Goal: Transaction & Acquisition: Obtain resource

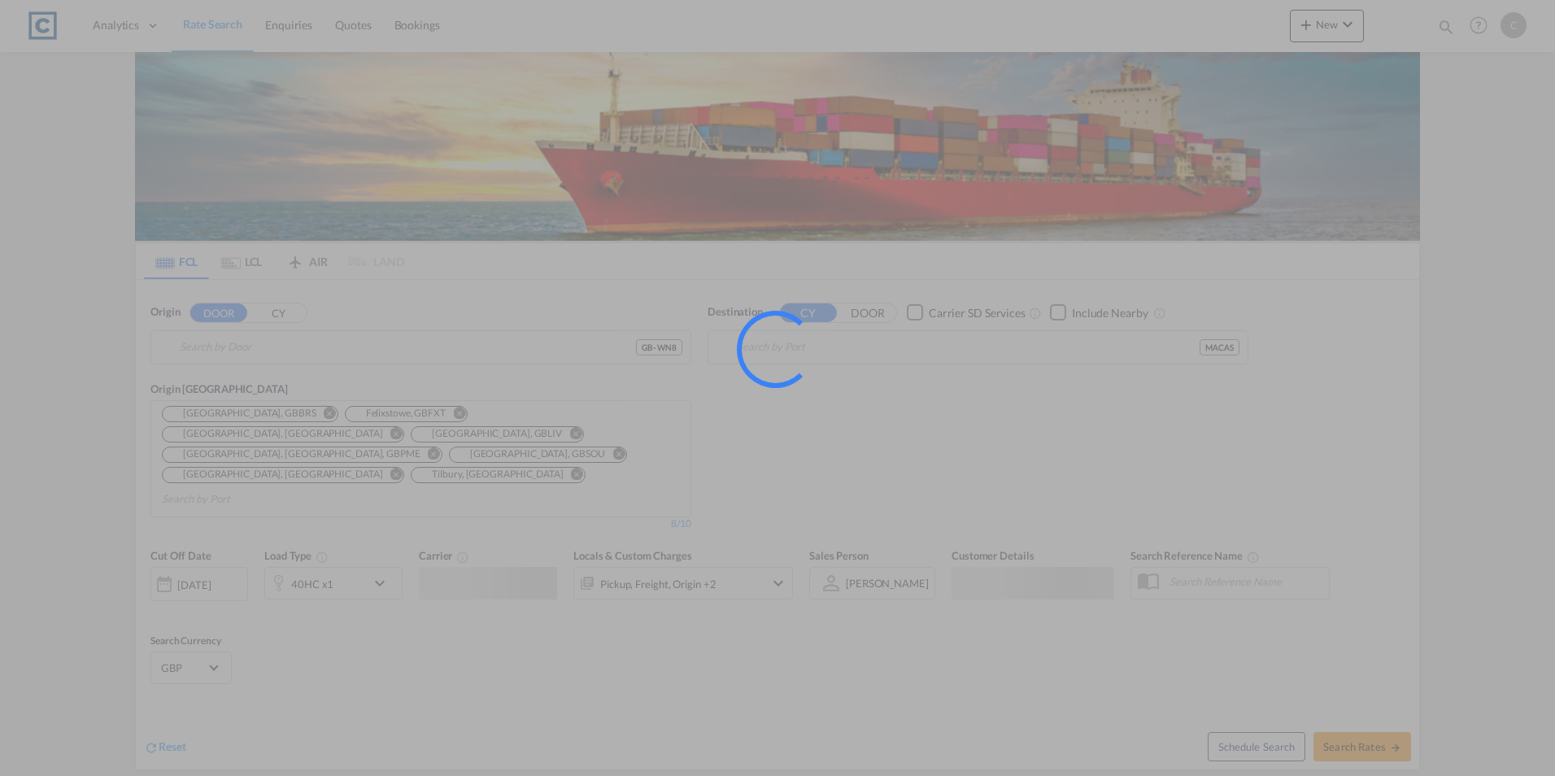
type input "GB-WN8, [GEOGRAPHIC_DATA]"
type input "[GEOGRAPHIC_DATA], MACAS"
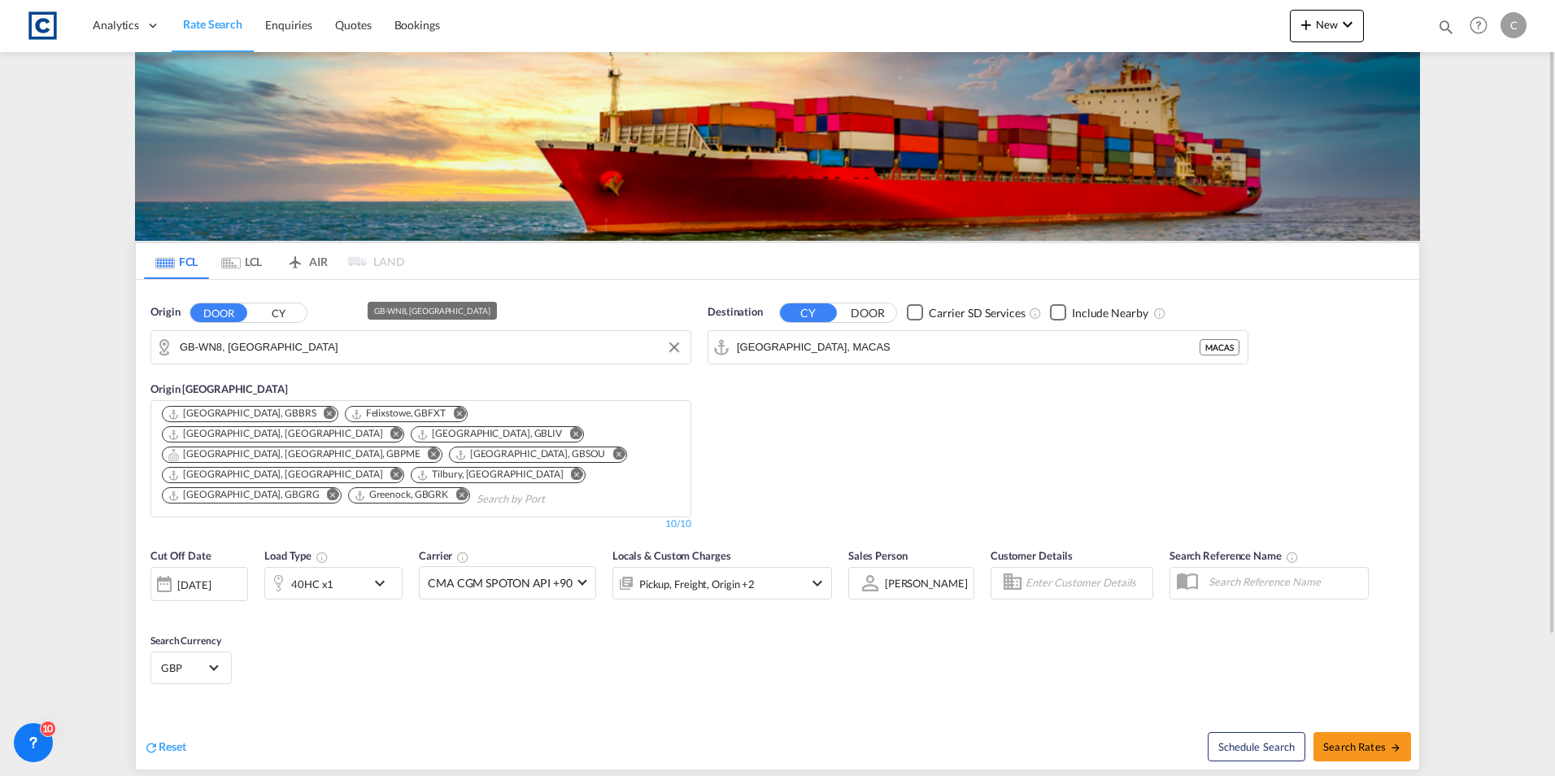
click at [333, 351] on input "GB-WN8, West Lancashire" at bounding box center [431, 347] width 503 height 24
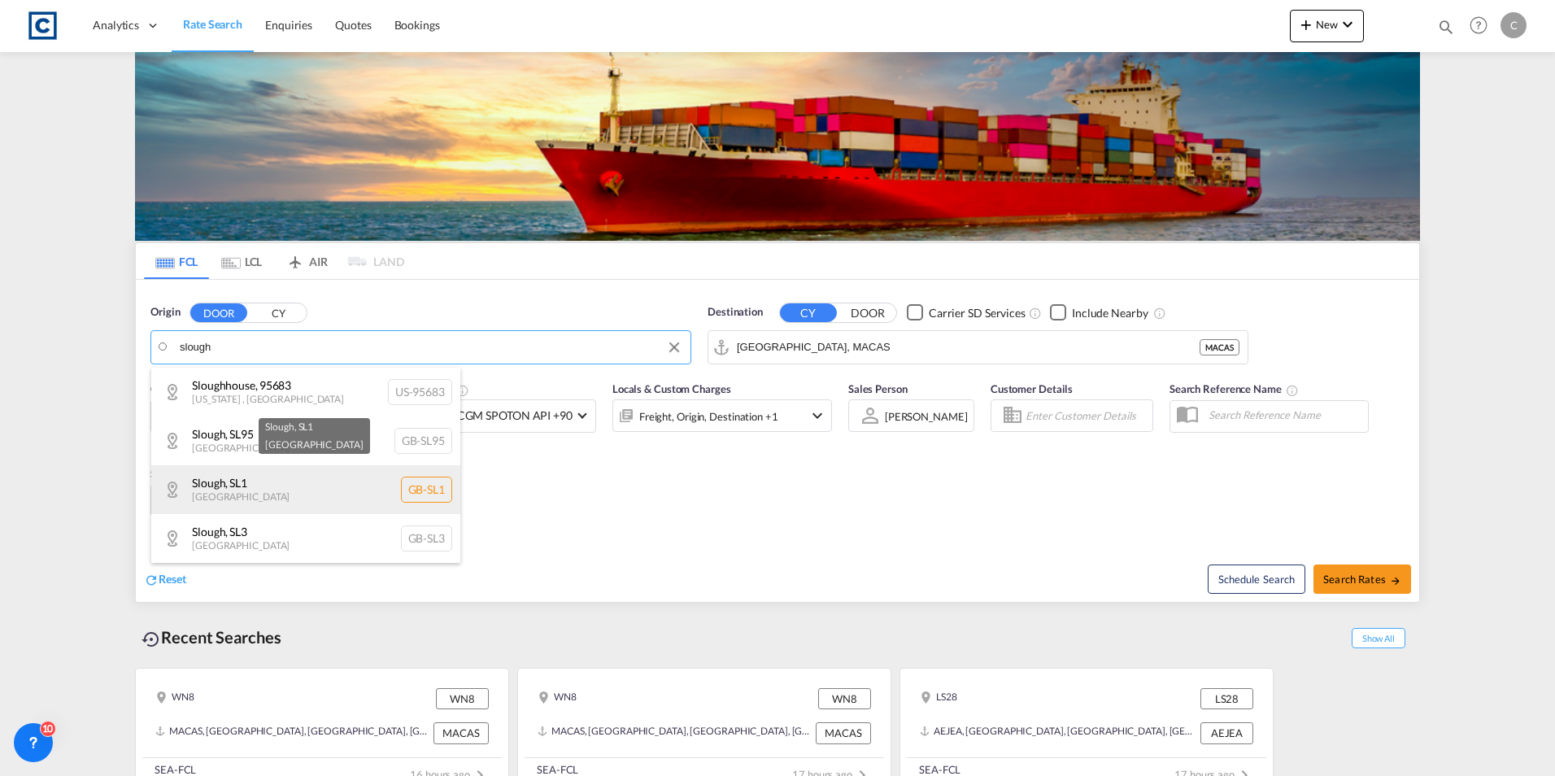
click at [253, 492] on div "Slough , SL1 United Kingdom GB-SL1" at bounding box center [305, 489] width 309 height 49
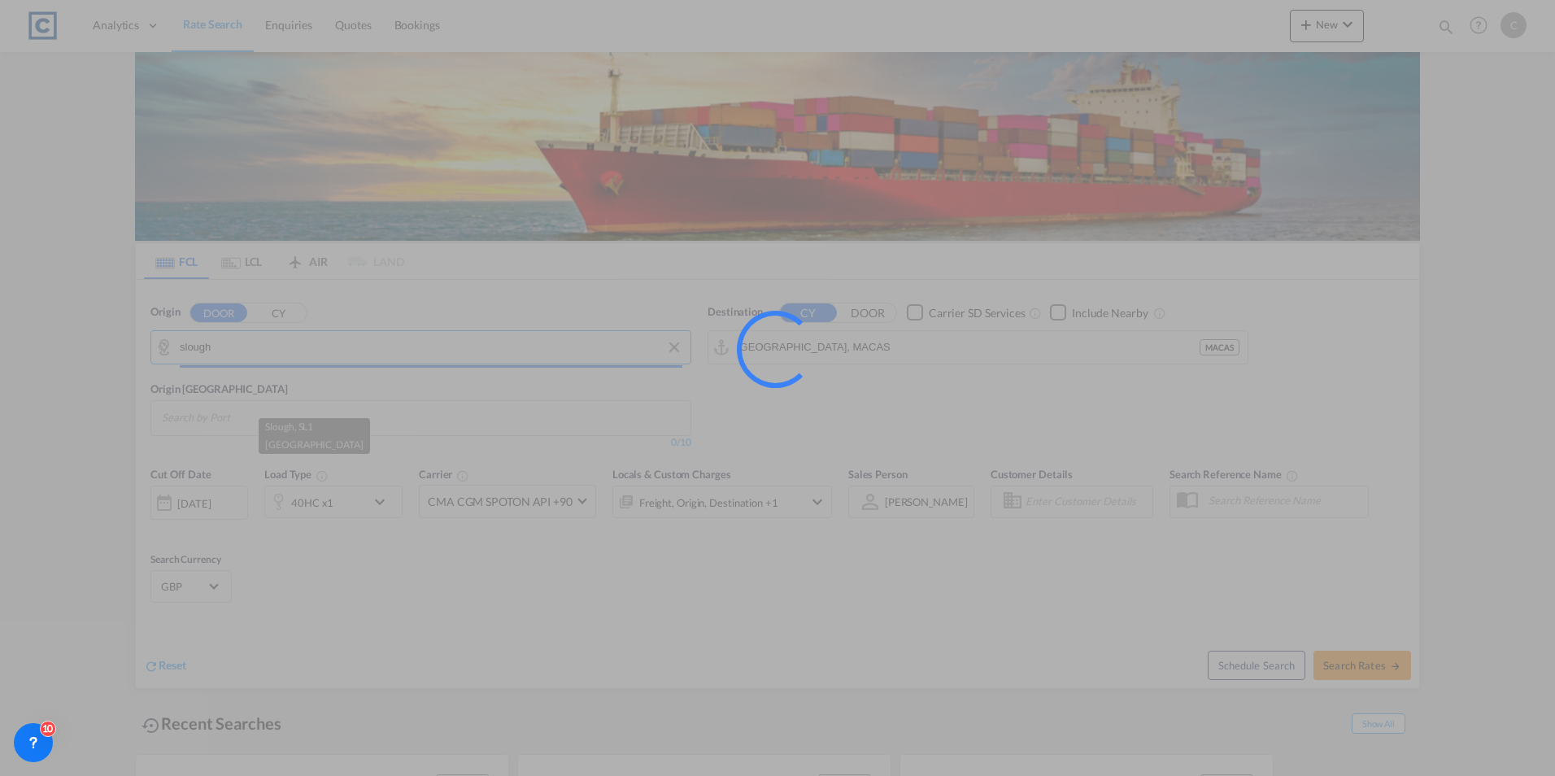
type input "GB-SL1, Slough"
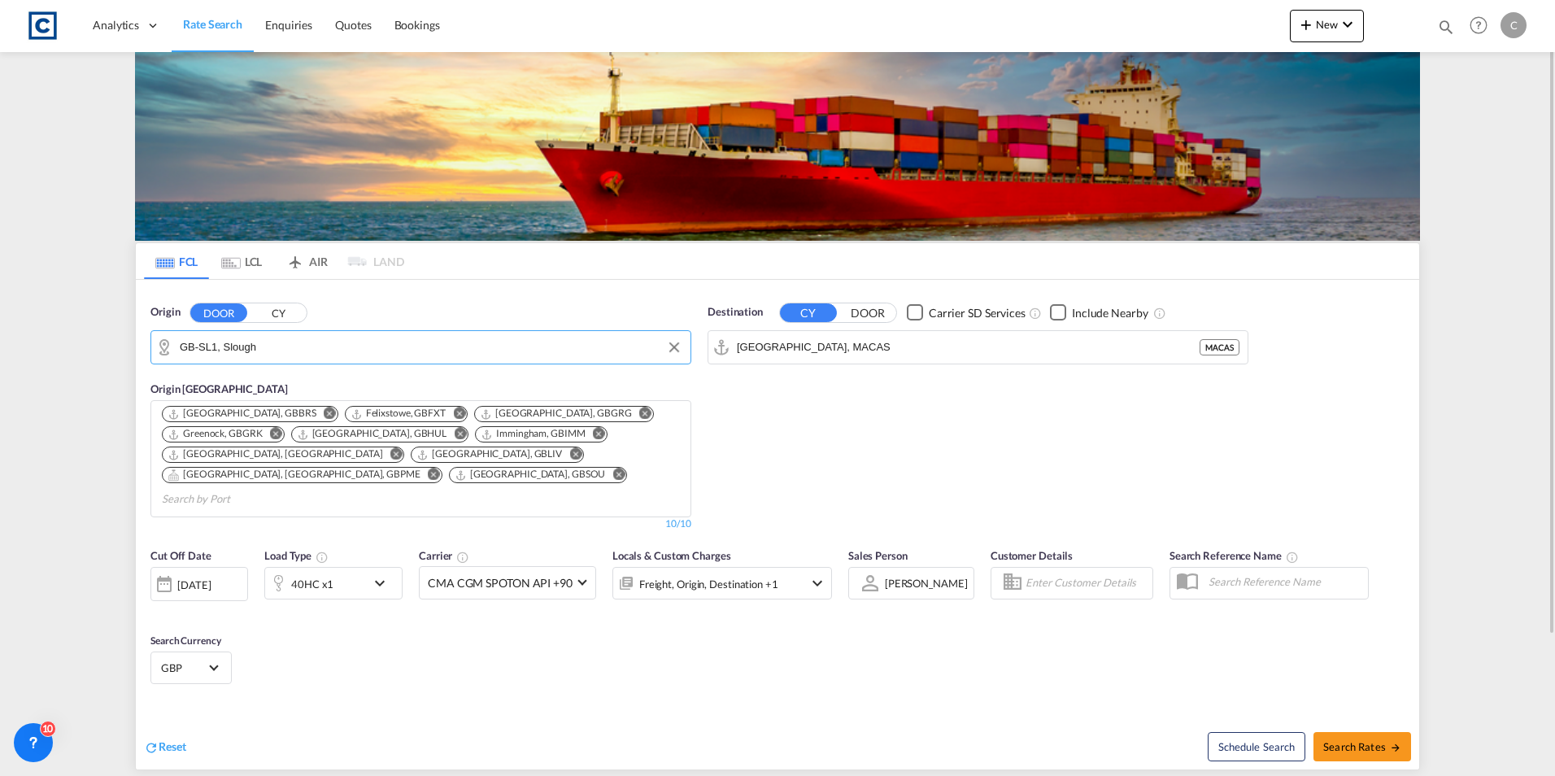
click at [639, 412] on md-icon "Remove" at bounding box center [645, 414] width 12 height 12
click at [582, 412] on md-icon "Remove" at bounding box center [588, 414] width 12 height 12
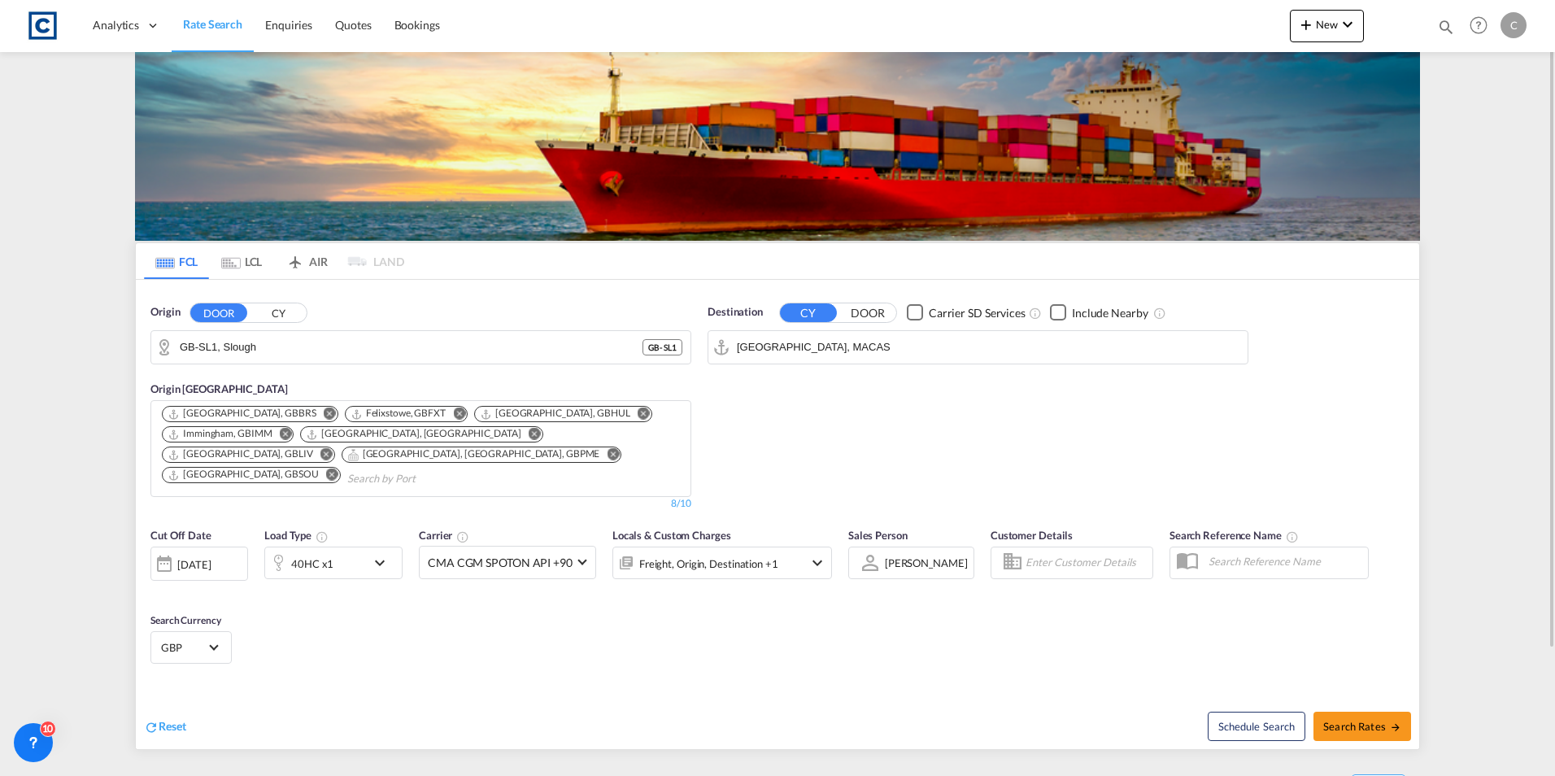
click at [817, 351] on input "Casablanca, MACAS" at bounding box center [988, 347] width 503 height 24
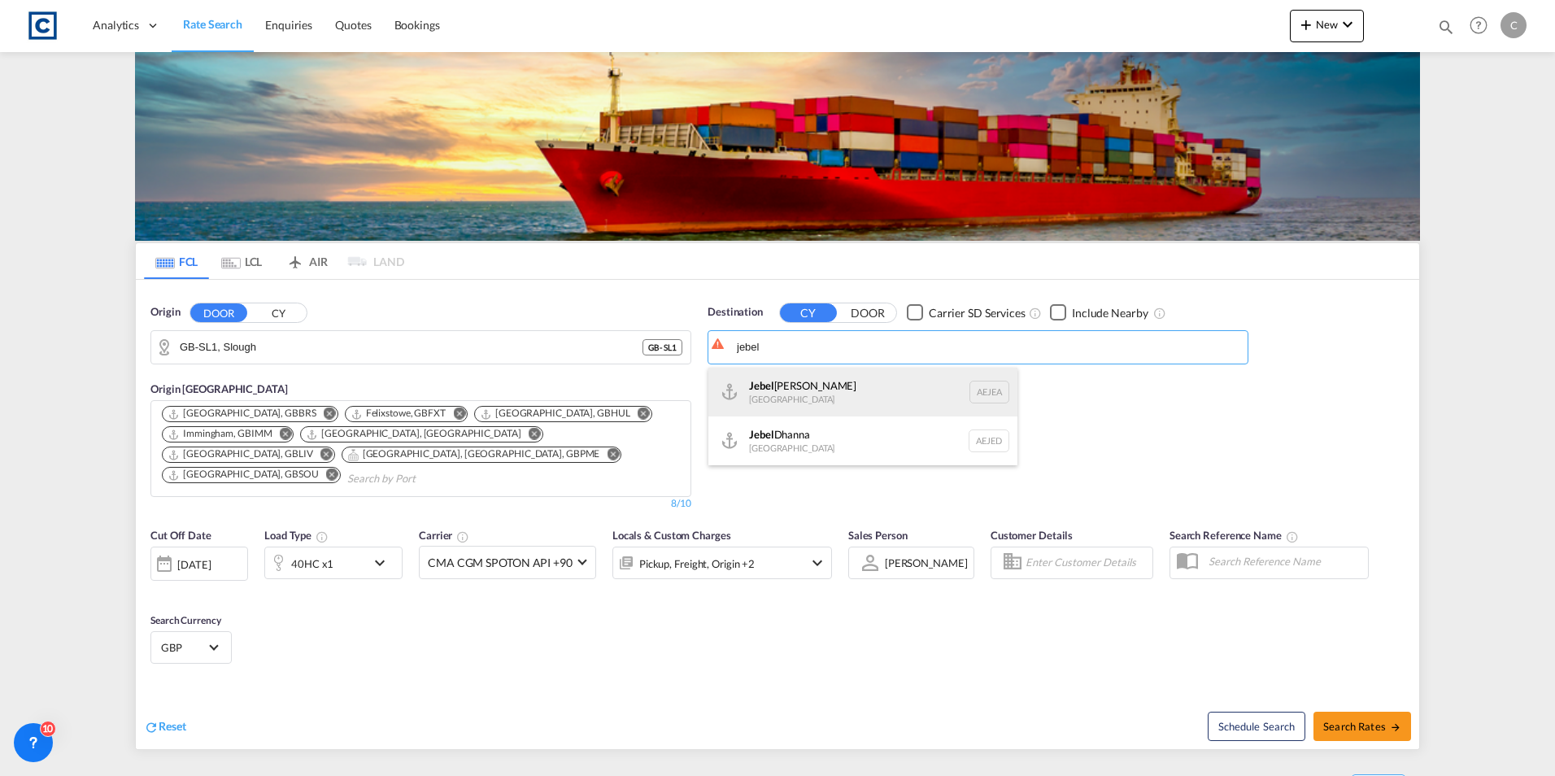
click at [848, 386] on div "Jebel Ali United Arab Emirates AEJEA" at bounding box center [862, 392] width 309 height 49
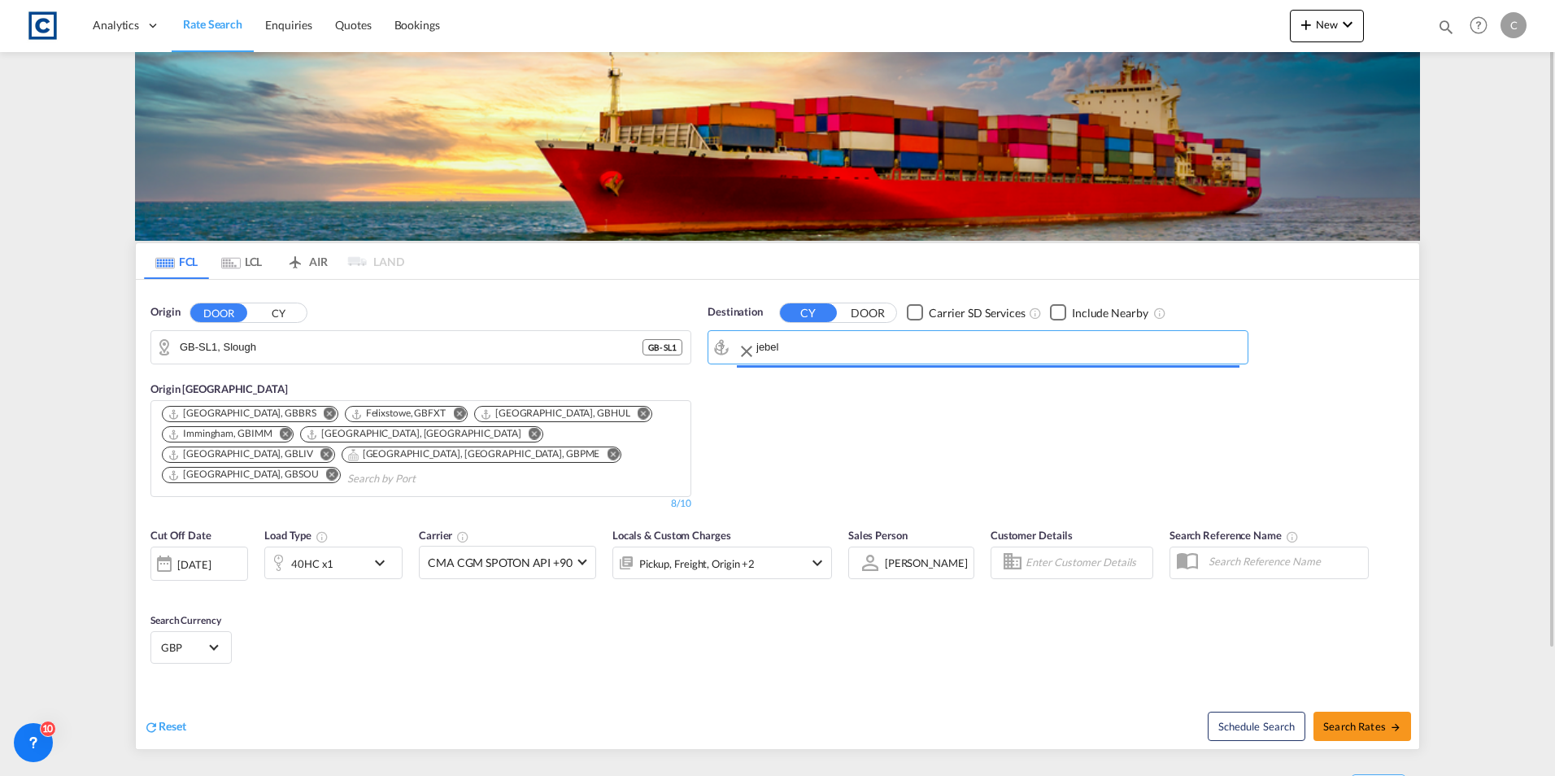
type input "Jebel Ali, AEJEA"
click at [1355, 720] on span "Search Rates" at bounding box center [1362, 726] width 78 height 13
type input "SL1 to AEJEA / 17 Sep 2025"
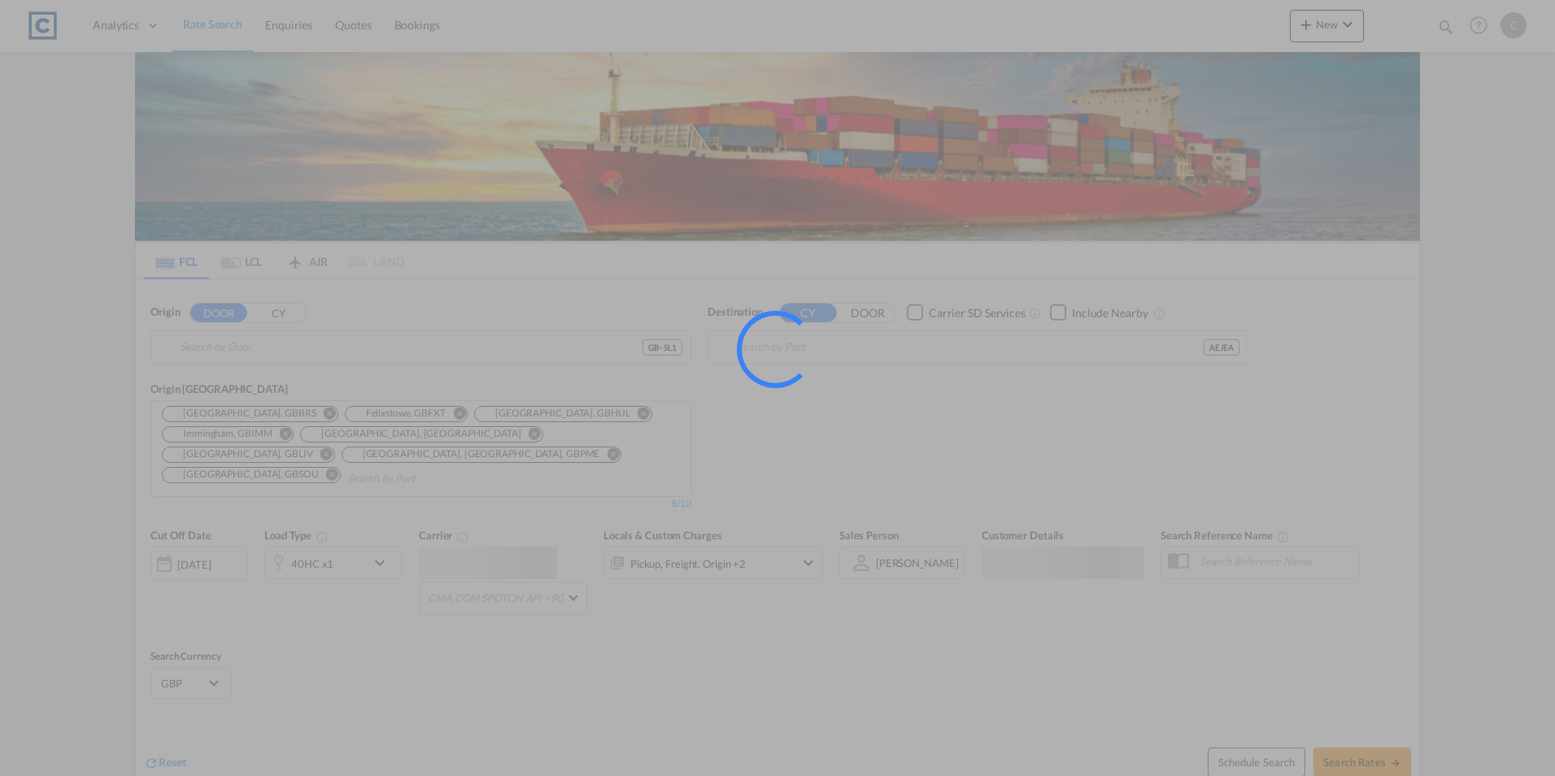
type input "GB-SL1, Slough"
type input "[GEOGRAPHIC_DATA], [GEOGRAPHIC_DATA]"
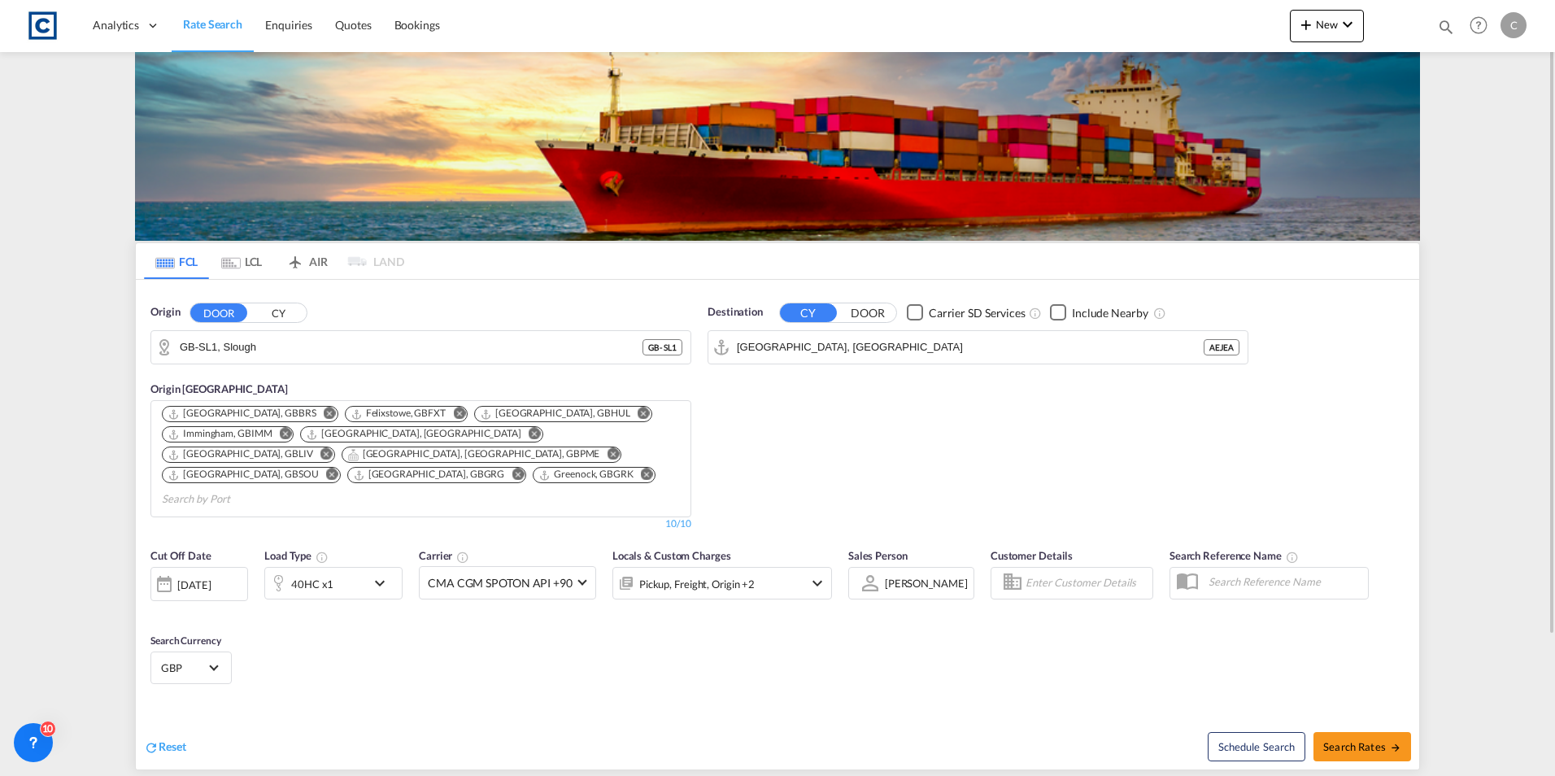
click at [512, 469] on md-icon "Remove" at bounding box center [518, 475] width 12 height 12
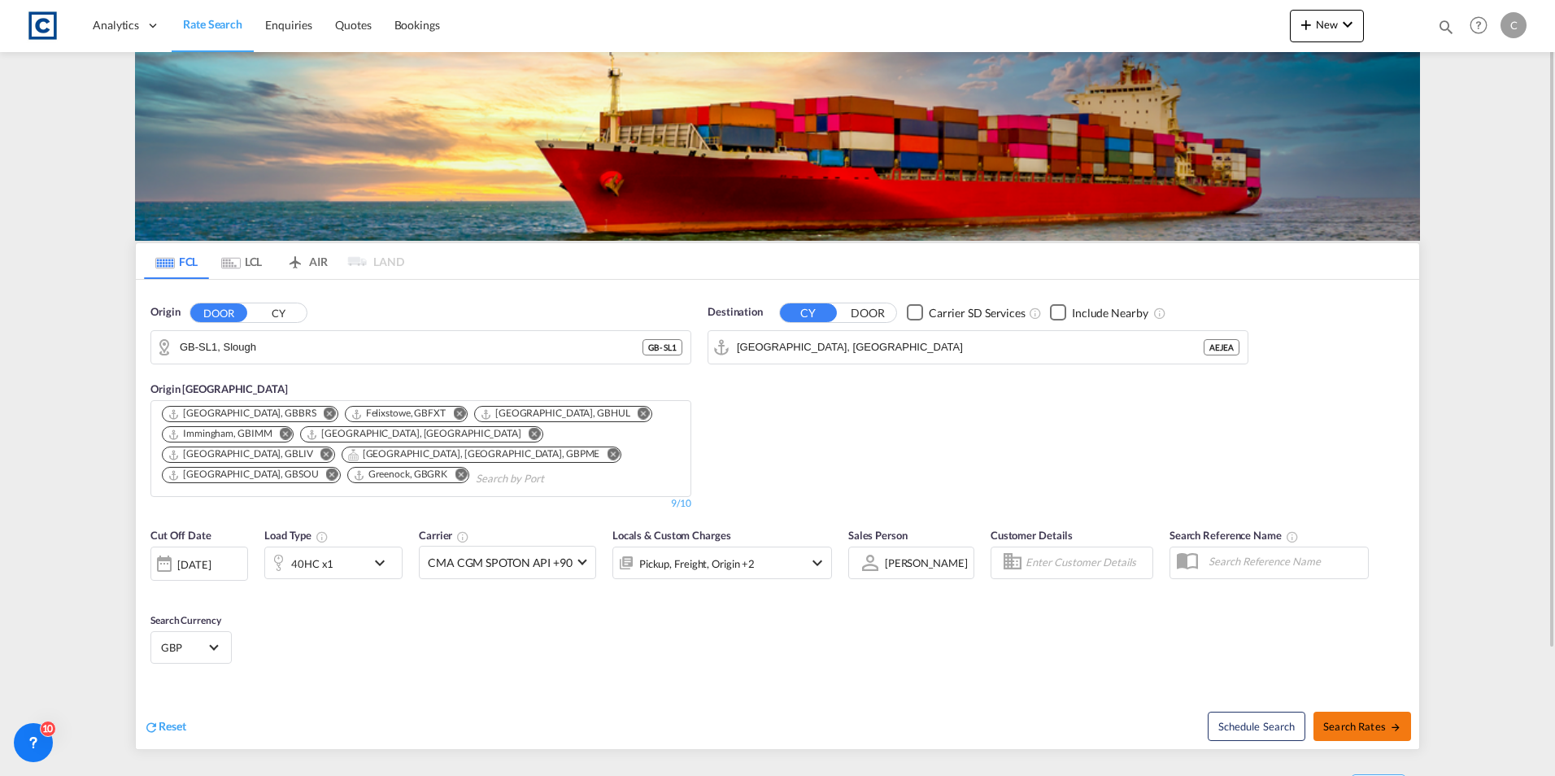
click at [1377, 720] on span "Search Rates" at bounding box center [1362, 726] width 78 height 13
type input "SL1 to AEJEA / 17 Sep 2025"
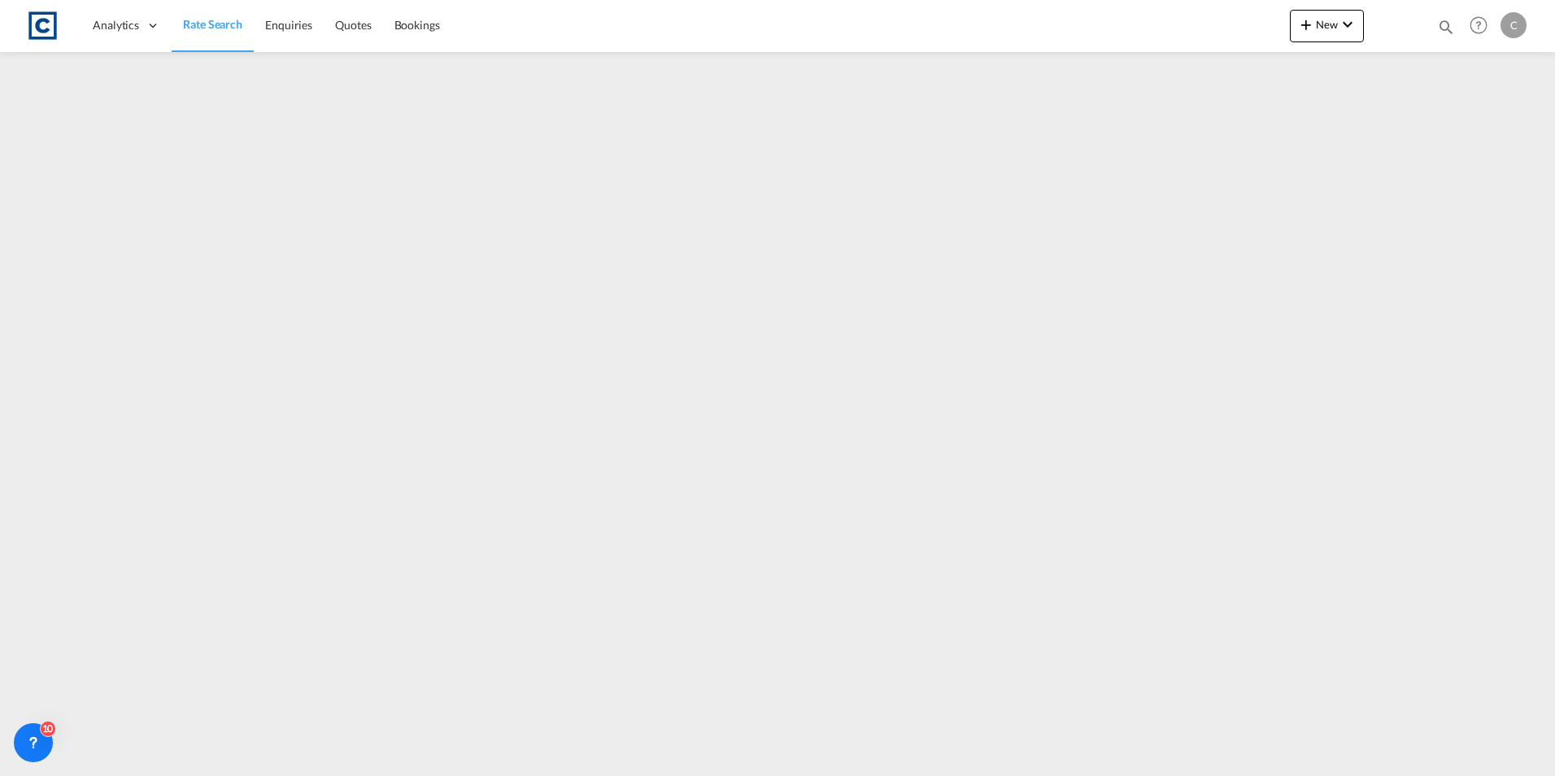
click at [1391, 125] on iframe at bounding box center [777, 408] width 1555 height 712
click at [887, 89] on iframe at bounding box center [777, 408] width 1555 height 712
click at [199, 29] on span "Rate Search" at bounding box center [212, 24] width 59 height 14
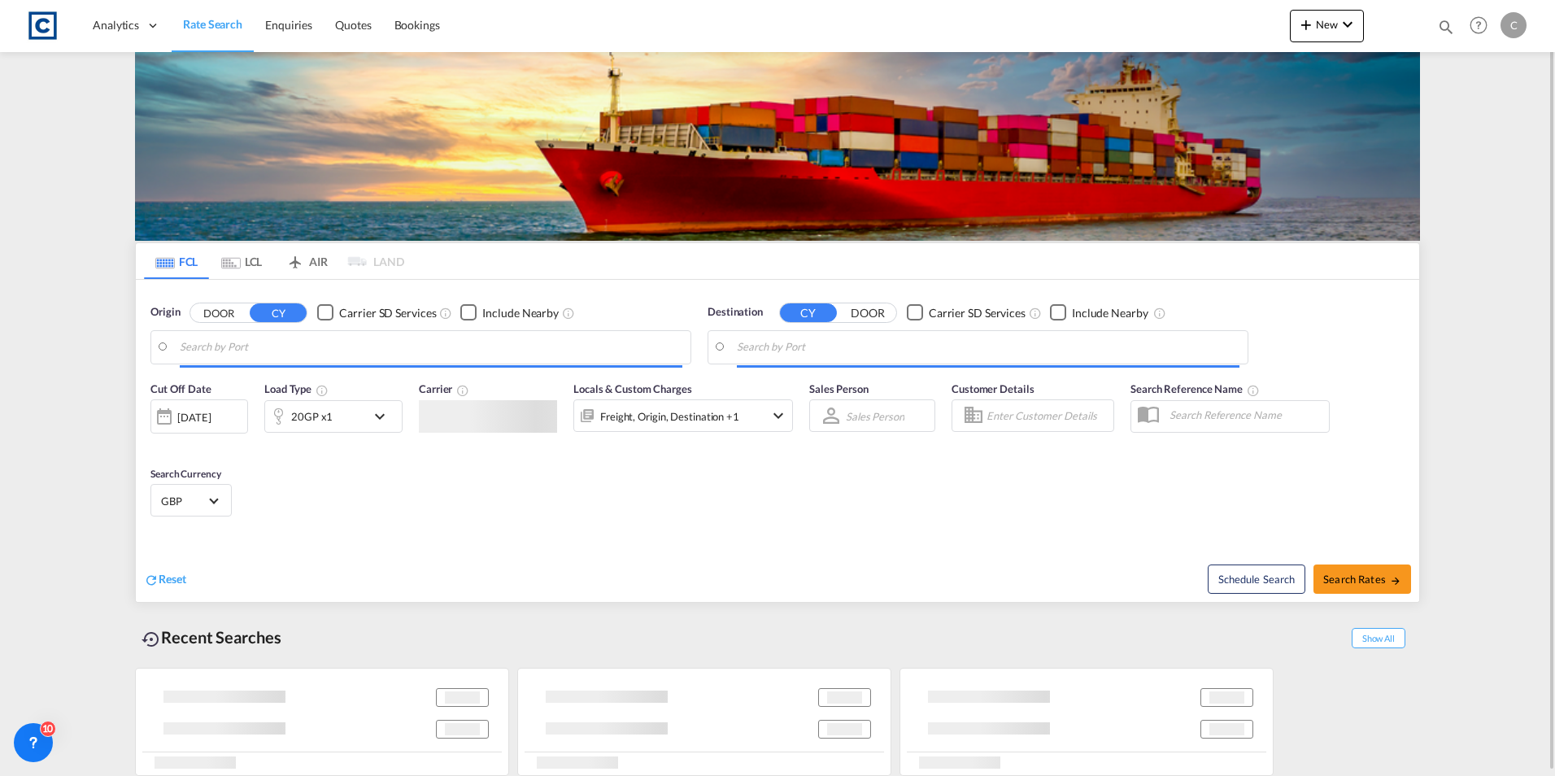
click at [364, 347] on body "Analytics Dashboard Rate Search Enquiries Quotes Bookings" at bounding box center [777, 388] width 1555 height 776
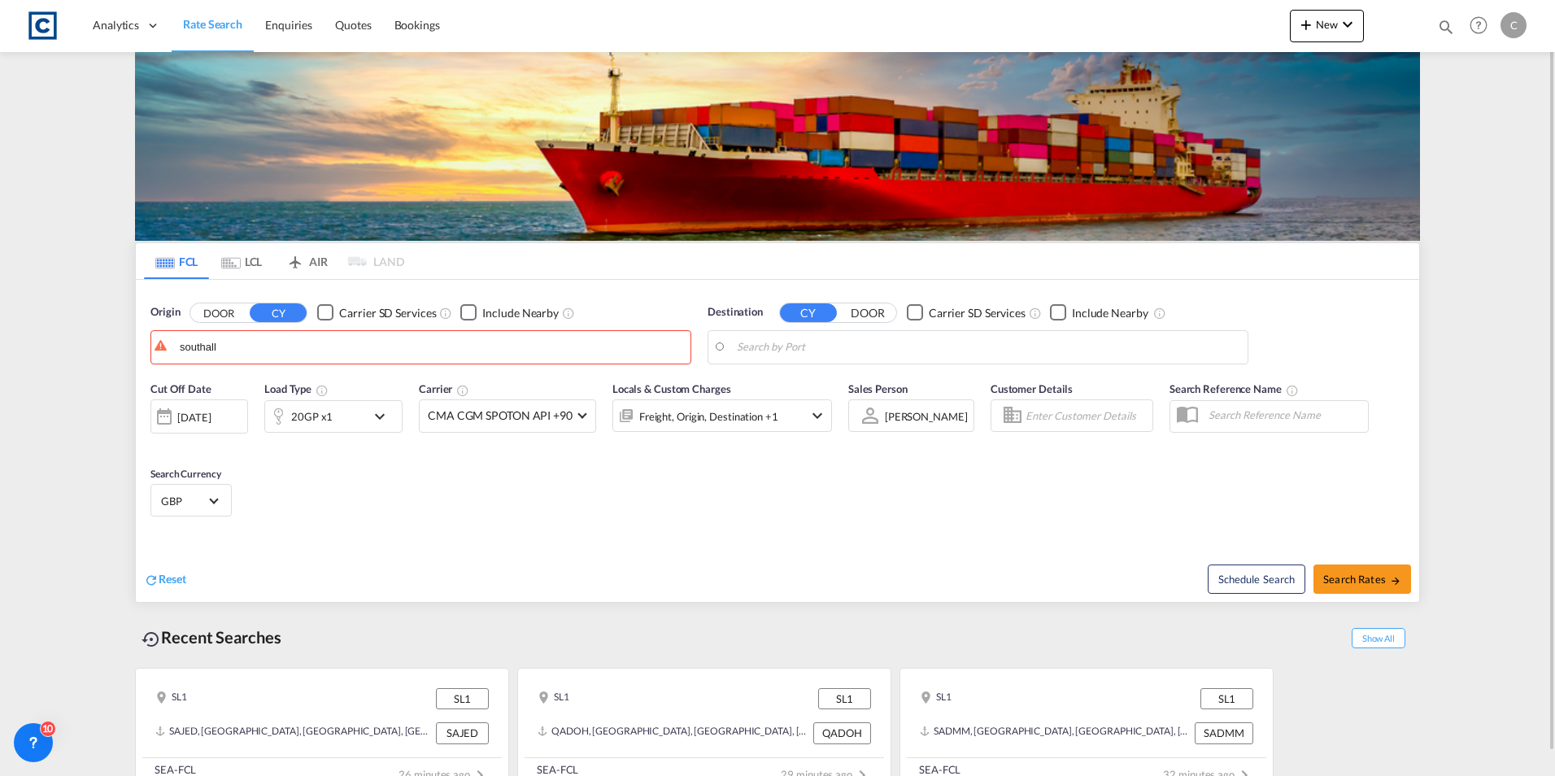
drag, startPoint x: 336, startPoint y: 338, endPoint x: 170, endPoint y: 328, distance: 166.2
click at [228, 355] on body "Analytics Dashboard Rate Search Enquiries Quotes Bookings" at bounding box center [777, 388] width 1555 height 776
click at [225, 312] on button "DOOR" at bounding box center [218, 312] width 57 height 19
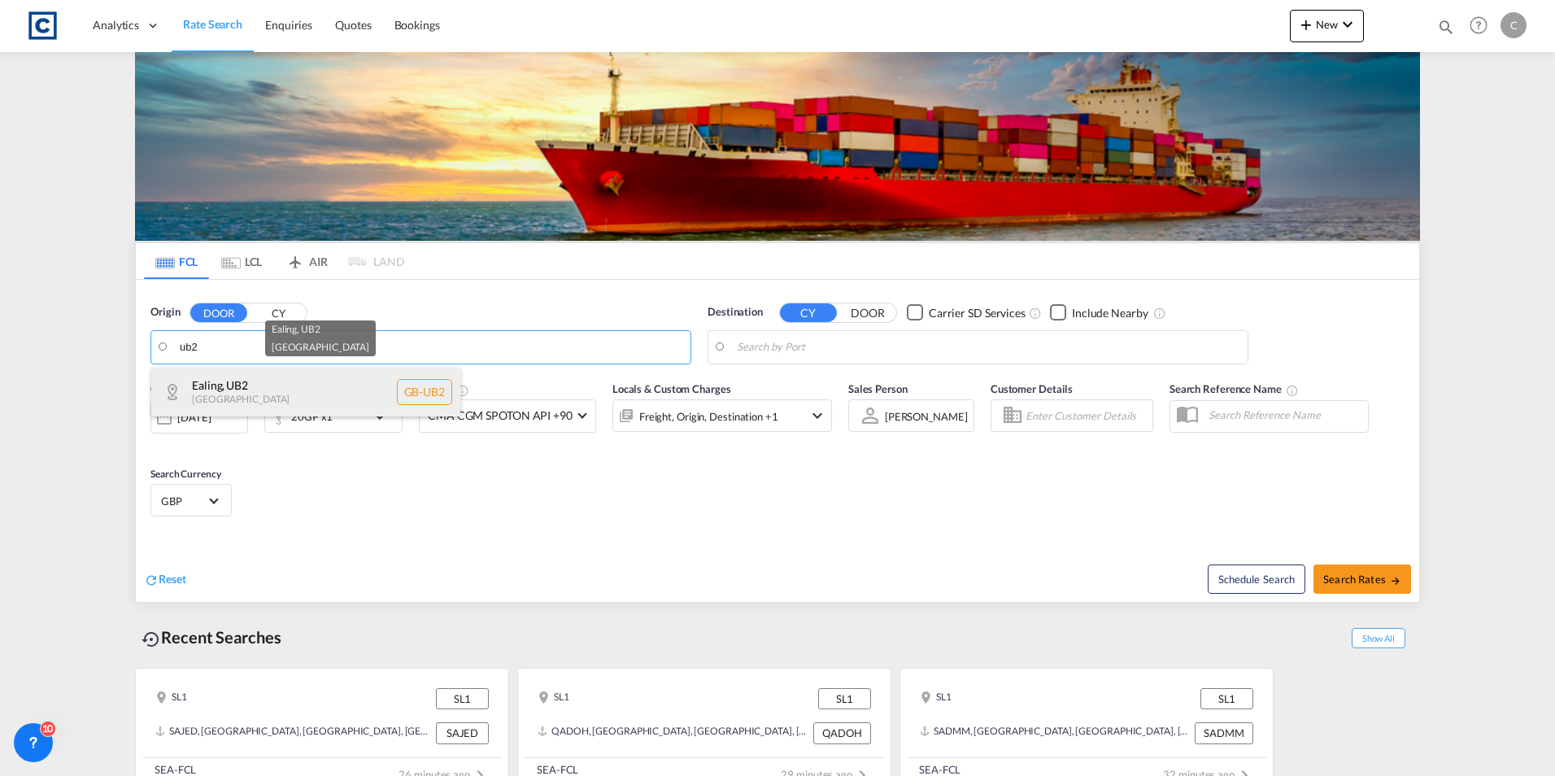
click at [290, 381] on div "Ealing , UB2 [GEOGRAPHIC_DATA] [GEOGRAPHIC_DATA]-UB2" at bounding box center [305, 392] width 309 height 49
type input "GB-UB2, Ealing"
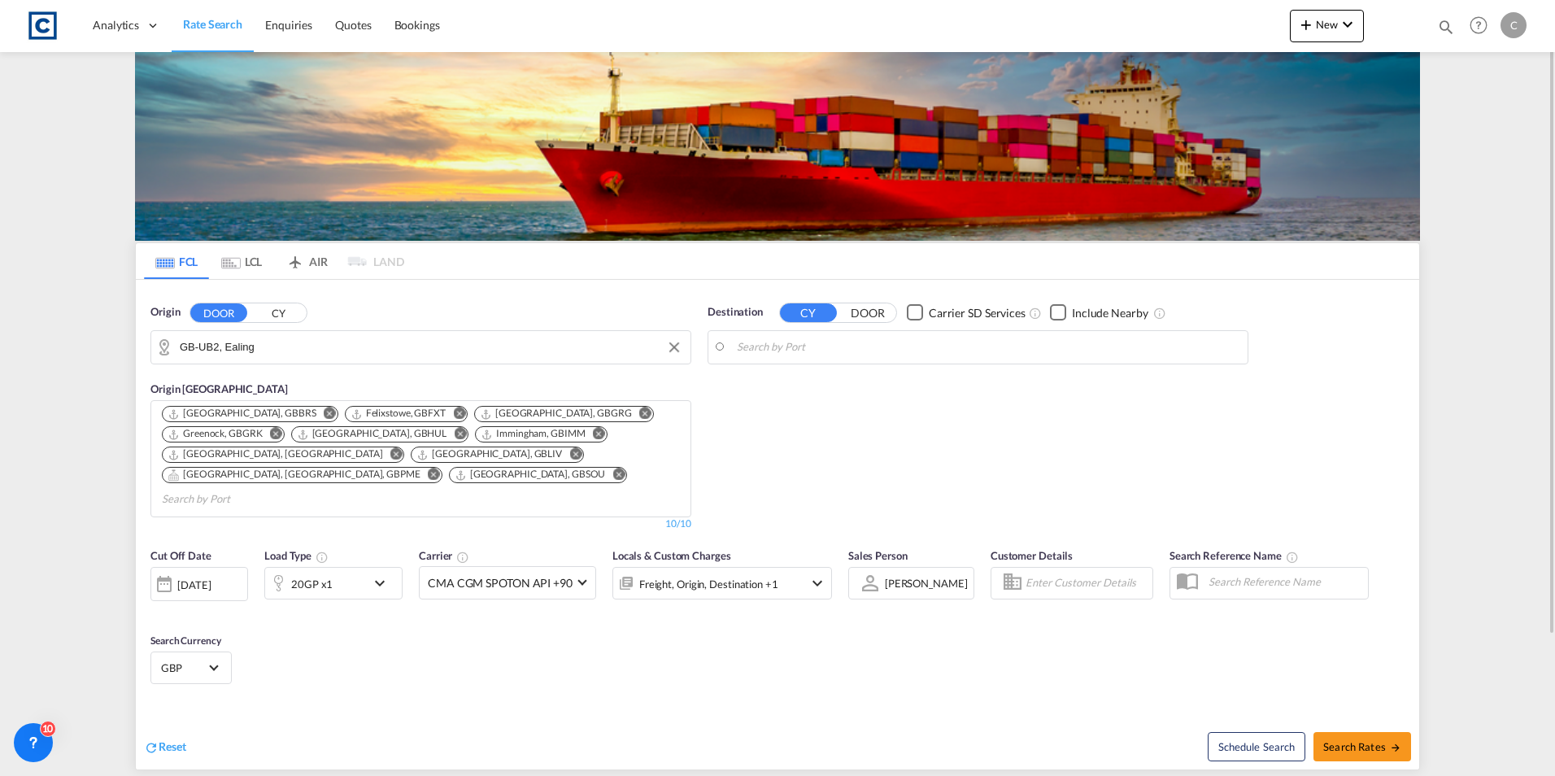
click at [790, 336] on body "Analytics Dashboard Rate Search Enquiries Quotes Bookings" at bounding box center [777, 388] width 1555 height 776
click at [803, 324] on div "Destination CY DOOR Carrier SD Services Include Nearby" at bounding box center [978, 334] width 541 height 60
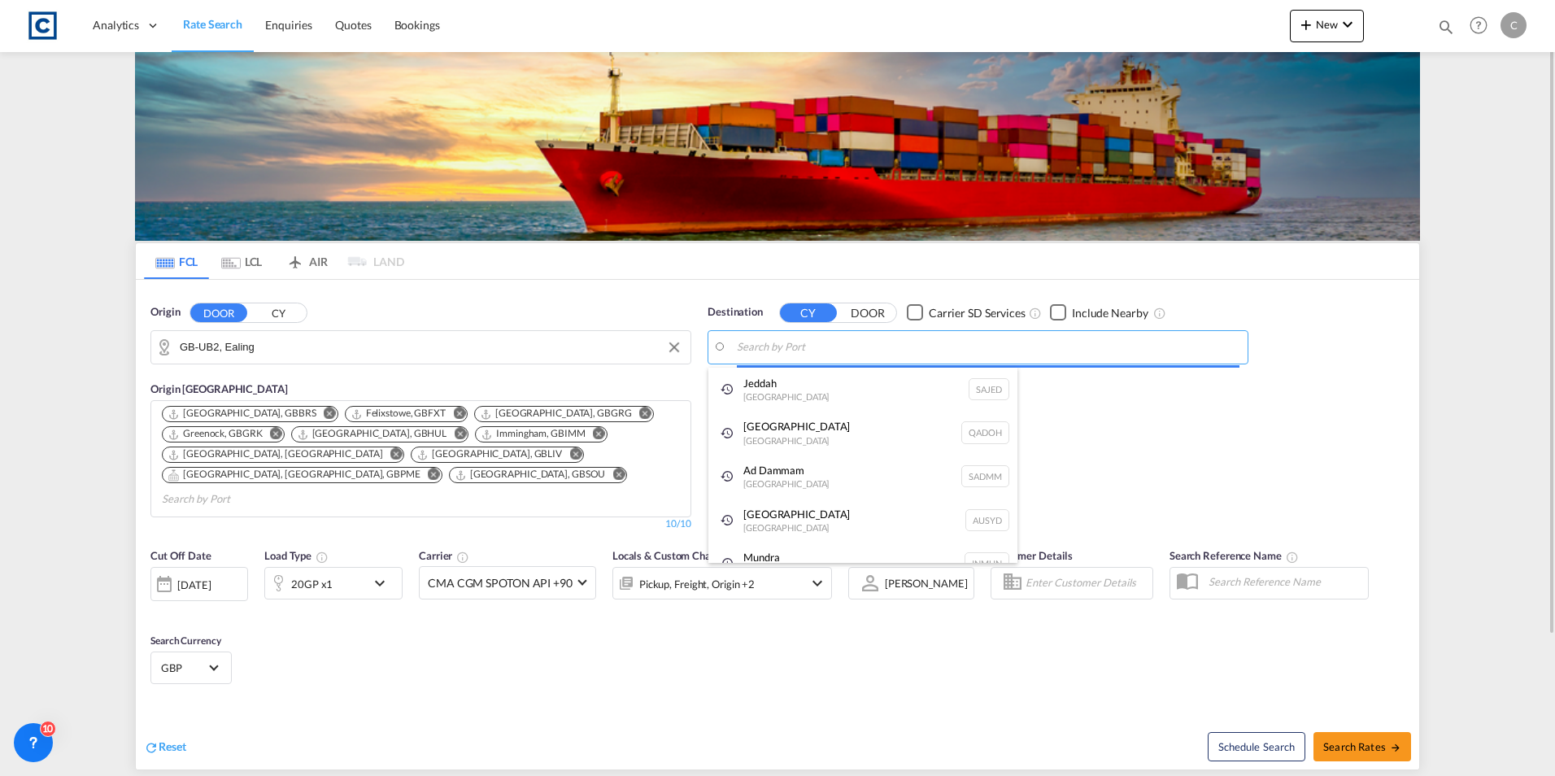
click at [802, 341] on body "Analytics Dashboard Rate Search Enquiries Quotes Bookings" at bounding box center [777, 388] width 1555 height 776
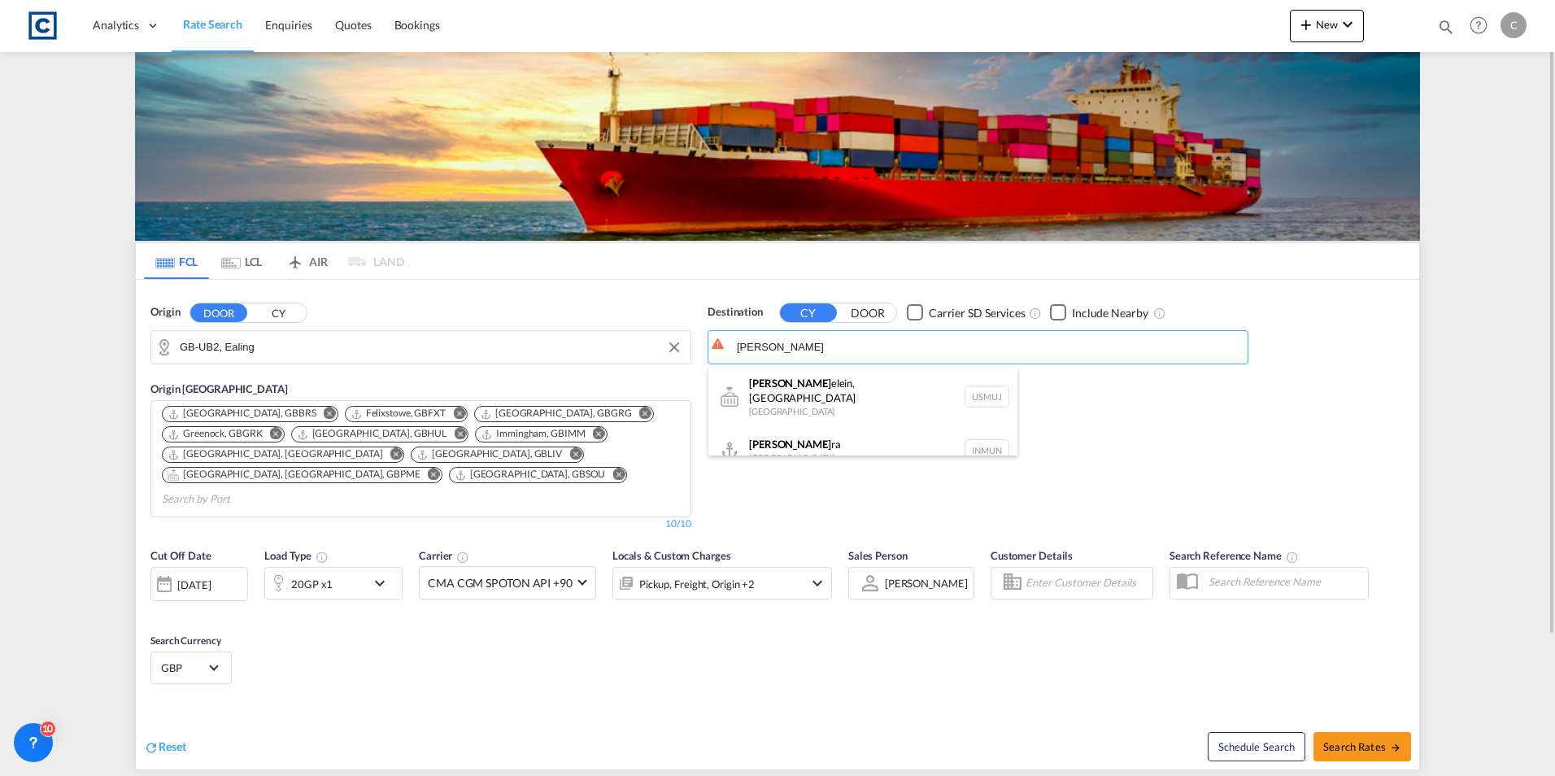
click at [791, 426] on div "[PERSON_NAME] [GEOGRAPHIC_DATA] INMUN" at bounding box center [862, 450] width 309 height 49
type input "Mundra, INMUN"
click at [1341, 732] on button "Search Rates" at bounding box center [1363, 746] width 98 height 29
type input "UB2 to INMUN / [DATE]"
